Goal: Information Seeking & Learning: Check status

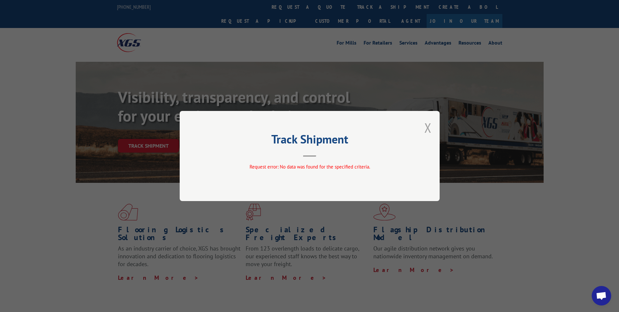
click at [429, 130] on button "Close modal" at bounding box center [427, 127] width 7 height 17
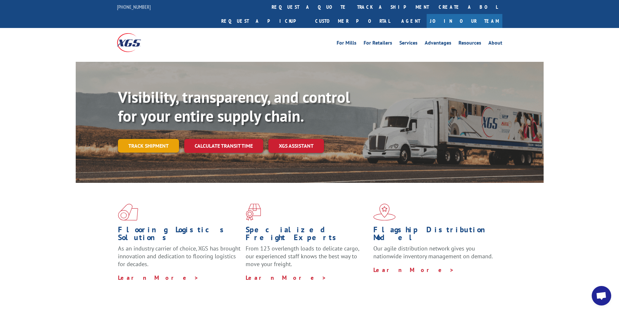
click at [147, 139] on link "Track shipment" at bounding box center [148, 146] width 61 height 14
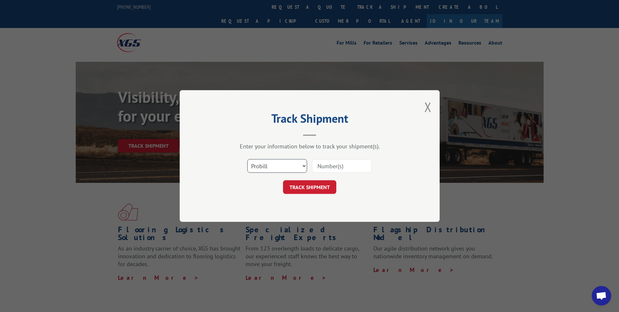
click at [278, 164] on select "Select category... Probill BOL PO" at bounding box center [277, 166] width 60 height 14
select select "po"
click at [247, 159] on select "Select category... Probill BOL PO" at bounding box center [277, 166] width 60 height 14
click at [331, 162] on input at bounding box center [342, 166] width 60 height 14
paste input "6082235"
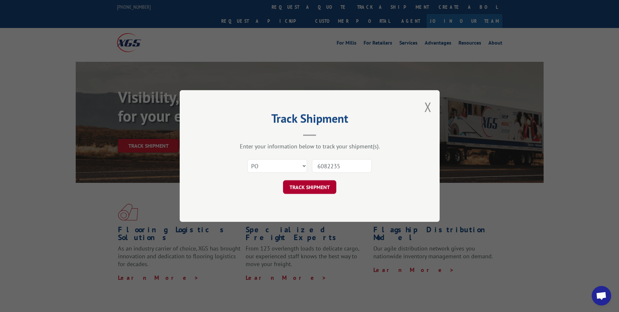
type input "6082235"
drag, startPoint x: 293, startPoint y: 186, endPoint x: 1, endPoint y: 193, distance: 292.4
click at [293, 186] on button "TRACK SHIPMENT" at bounding box center [309, 187] width 53 height 14
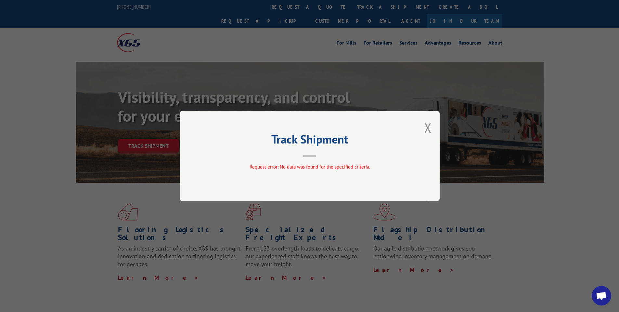
drag, startPoint x: 428, startPoint y: 126, endPoint x: 404, endPoint y: 126, distance: 24.0
click at [428, 126] on button "Close modal" at bounding box center [427, 127] width 7 height 17
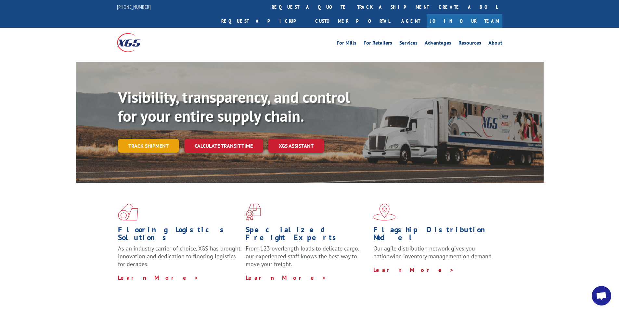
click at [143, 139] on link "Track shipment" at bounding box center [148, 146] width 61 height 14
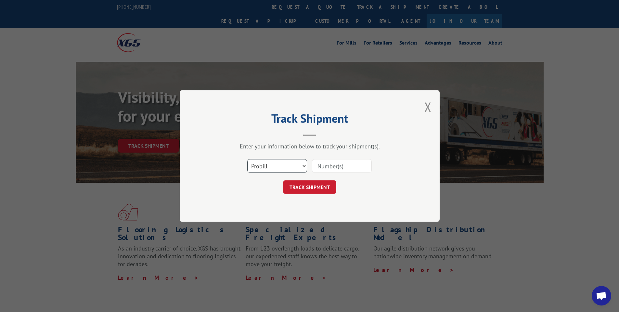
click at [281, 162] on select "Select category... Probill BOL PO" at bounding box center [277, 166] width 60 height 14
select select "po"
click at [247, 159] on select "Select category... Probill BOL PO" at bounding box center [277, 166] width 60 height 14
click at [335, 163] on input at bounding box center [342, 166] width 60 height 14
paste input "295809016"
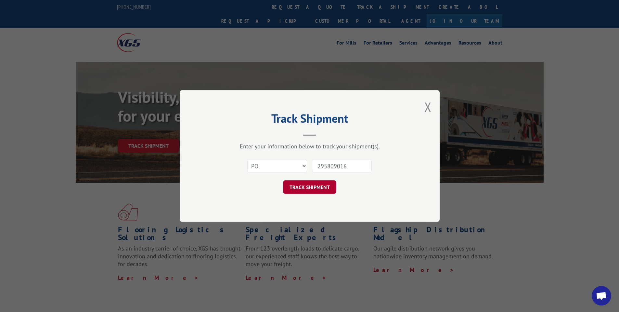
type input "295809016"
click at [316, 185] on button "TRACK SHIPMENT" at bounding box center [309, 187] width 53 height 14
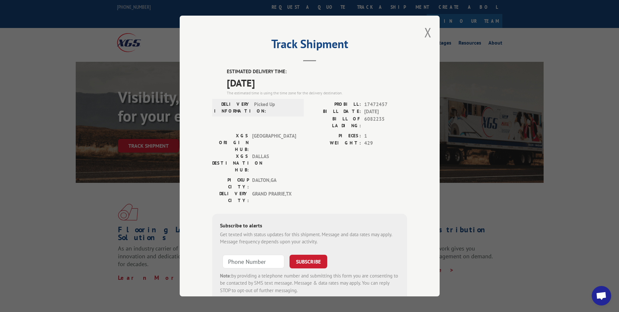
click at [70, 167] on div "Track Shipment ESTIMATED DELIVERY TIME: [DATE] The estimated time is using the …" at bounding box center [309, 156] width 619 height 312
click at [123, 173] on div "Track Shipment ESTIMATED DELIVERY TIME: [DATE] The estimated time is using the …" at bounding box center [309, 156] width 619 height 312
